Goal: Task Accomplishment & Management: Manage account settings

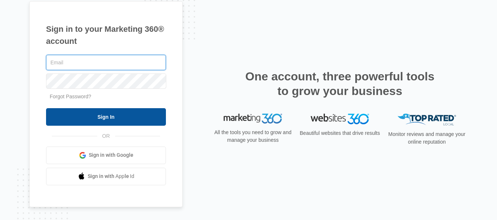
type input "[EMAIL_ADDRESS][DOMAIN_NAME]"
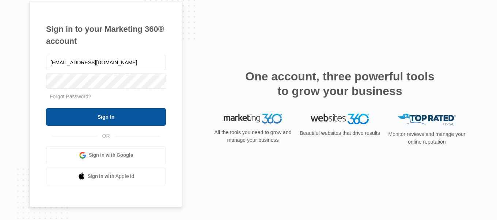
click at [68, 113] on input "Sign In" at bounding box center [106, 117] width 120 height 18
